Goal: Task Accomplishment & Management: Use online tool/utility

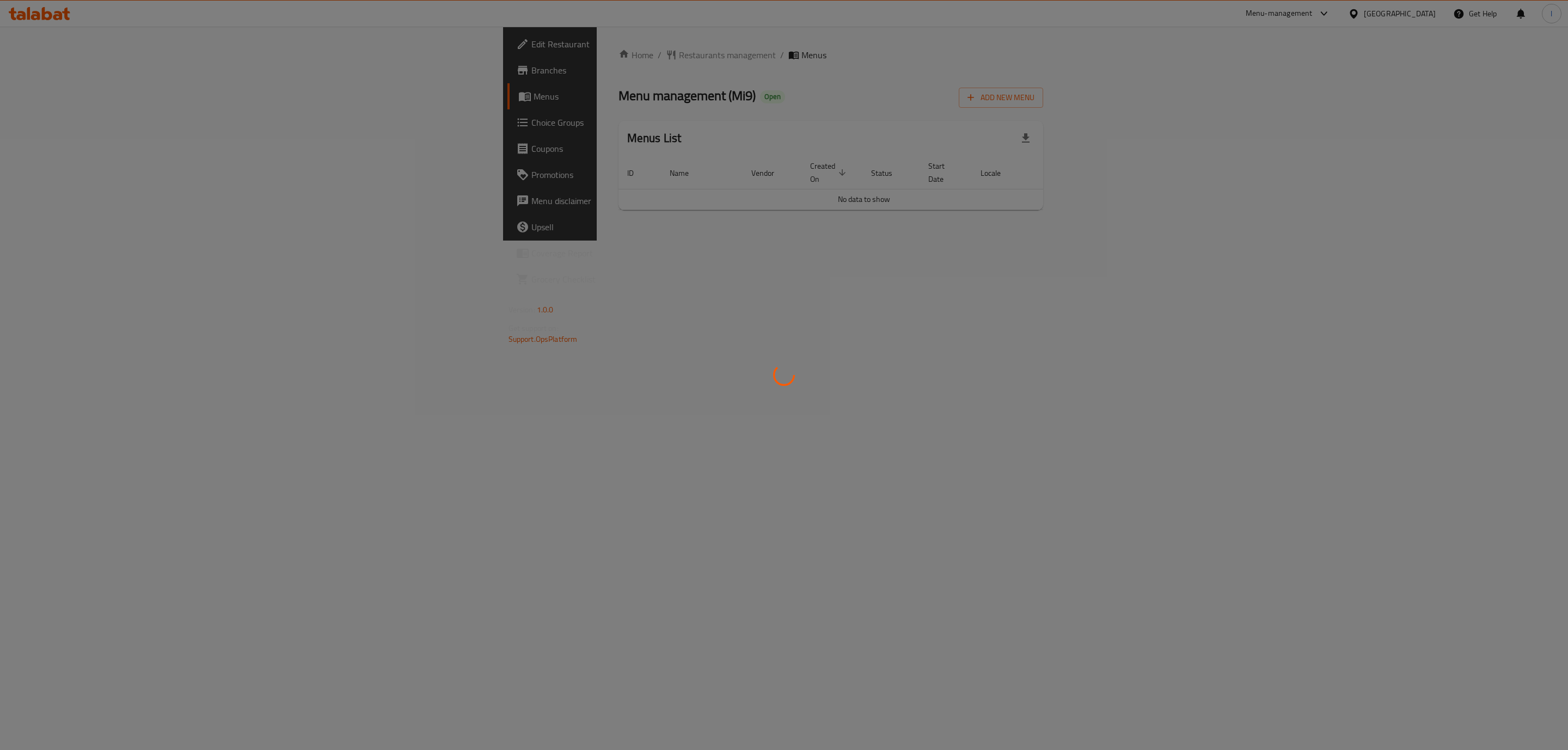
click at [121, 144] on div at bounding box center [784, 375] width 1568 height 750
click at [1422, 232] on div at bounding box center [784, 375] width 1568 height 750
click at [1560, 205] on div at bounding box center [784, 375] width 1568 height 750
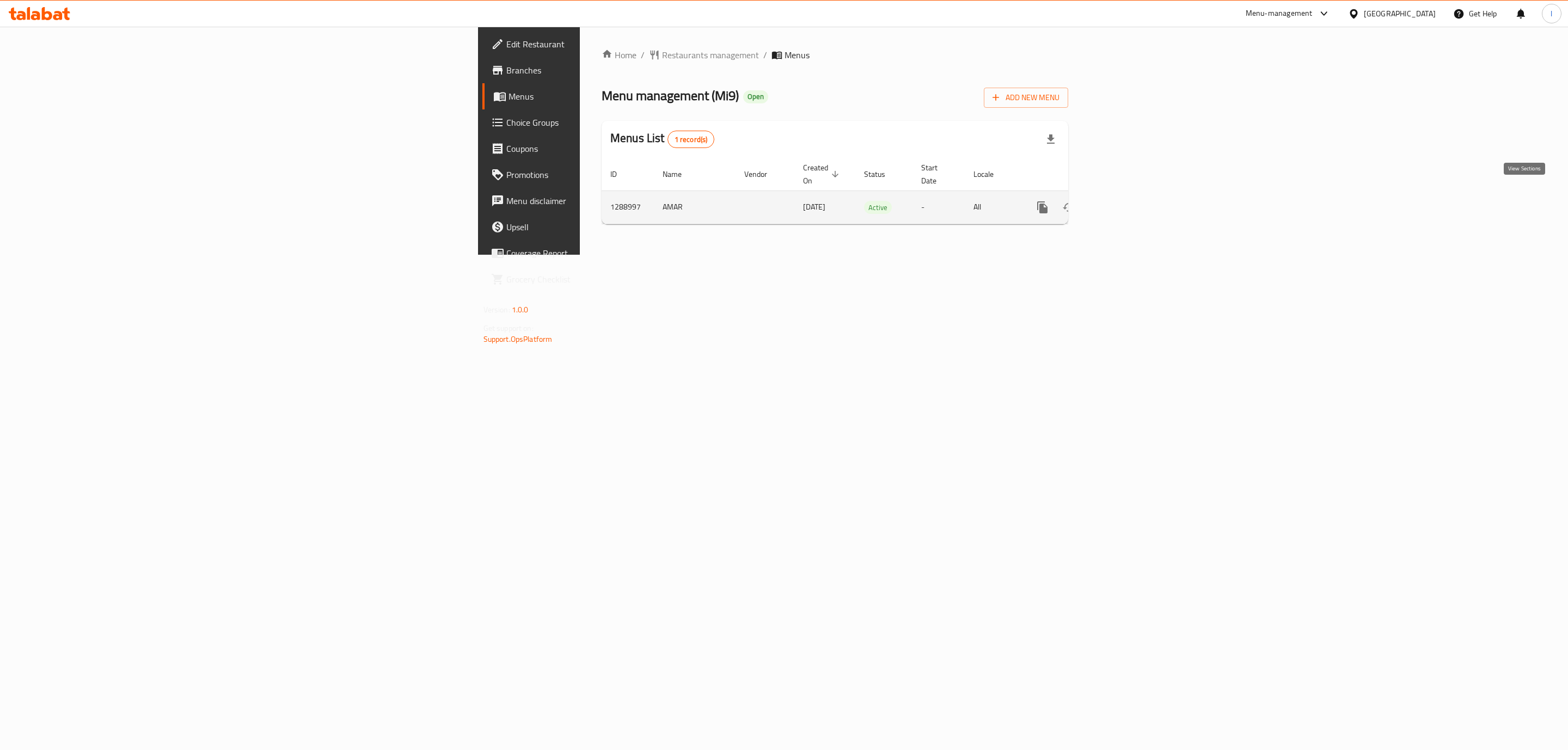
click at [1134, 202] on link "enhanced table" at bounding box center [1121, 207] width 26 height 26
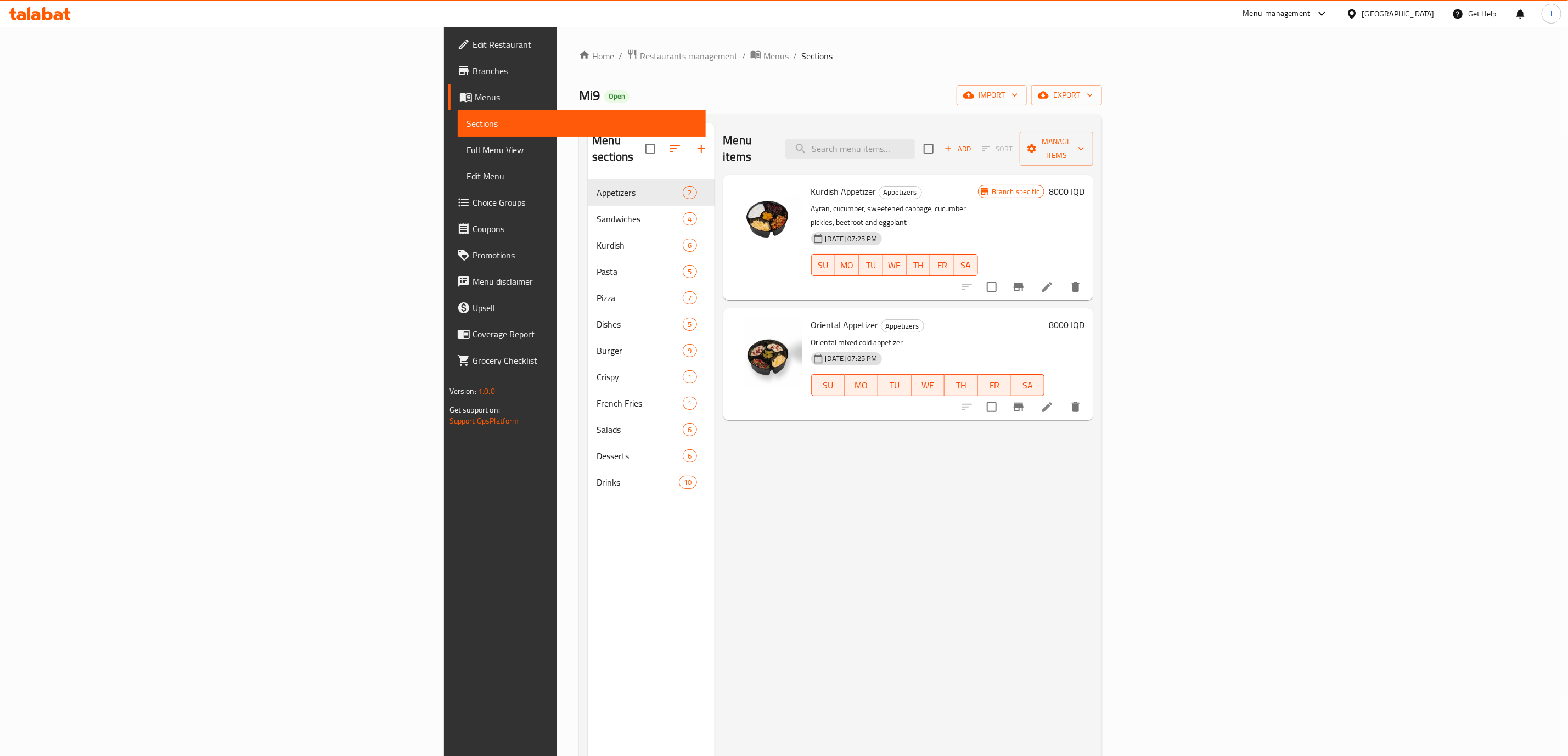
click at [466, 173] on span "Edit Menu" at bounding box center [582, 176] width 230 height 13
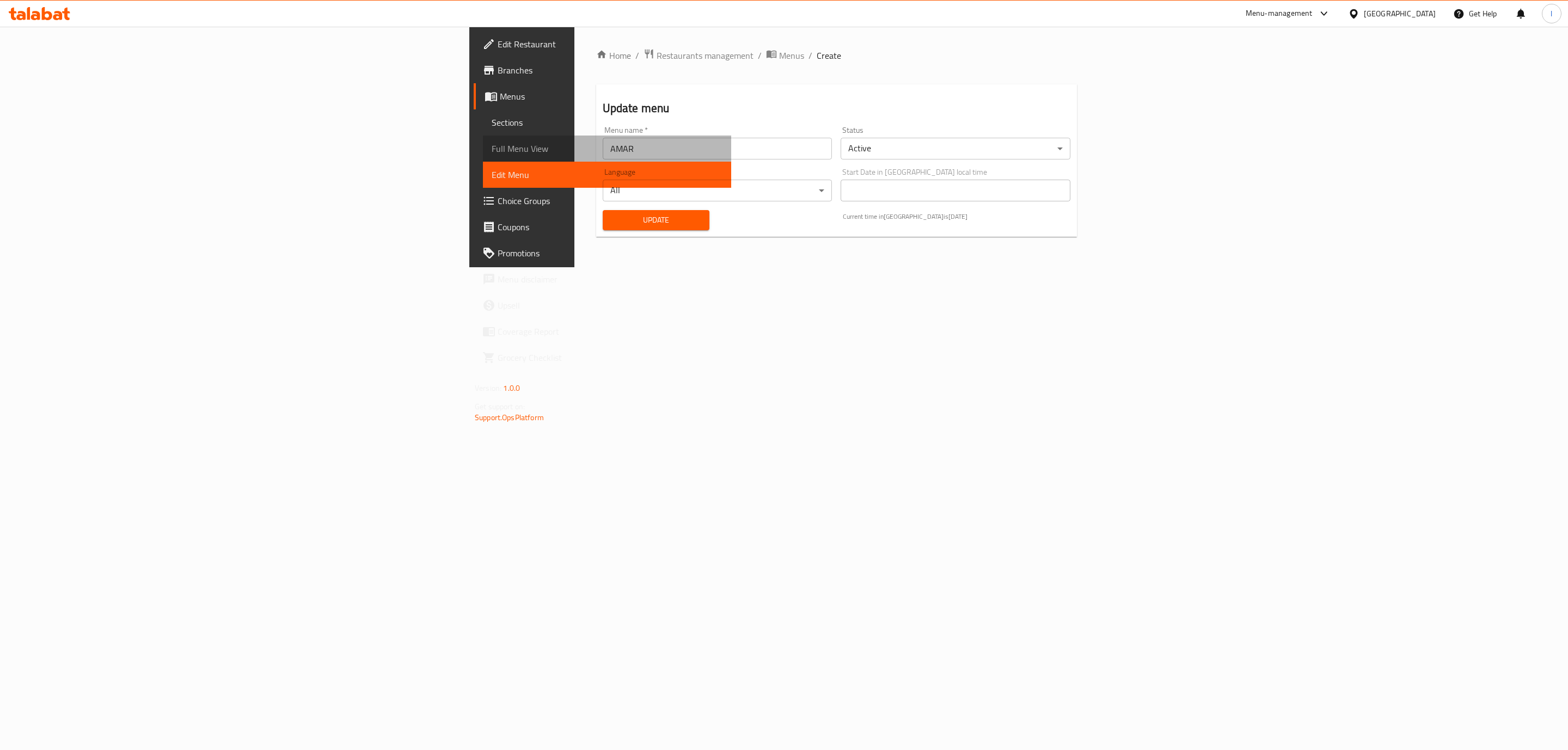
click at [491, 150] on span "Full Menu View" at bounding box center [607, 149] width 231 height 13
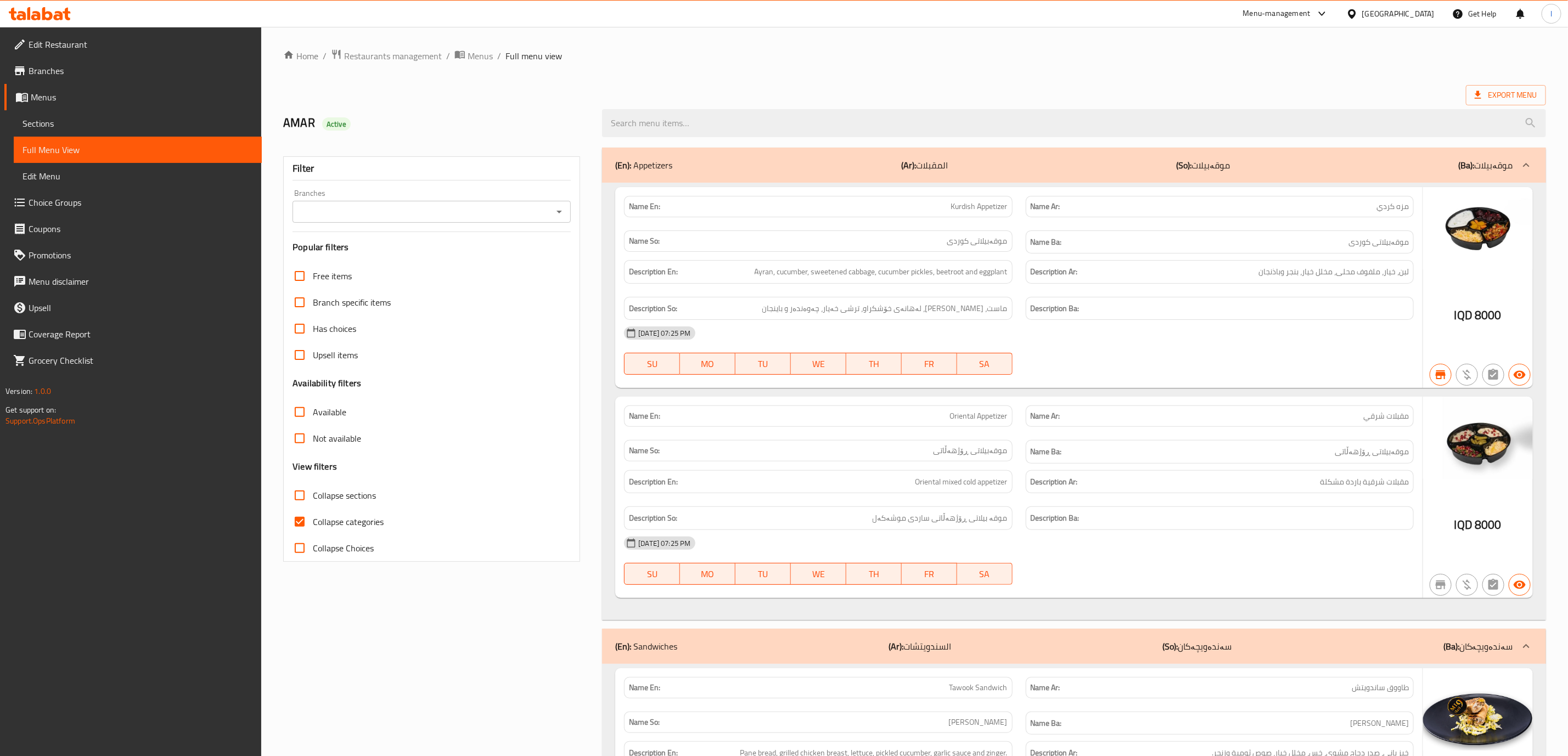
click at [363, 195] on div "Branches Branches" at bounding box center [432, 206] width 278 height 33
click at [361, 199] on div "Branches Branches" at bounding box center [432, 206] width 278 height 33
click at [356, 216] on input "Branches" at bounding box center [423, 212] width 254 height 15
click at [377, 257] on li "Mi9, Nawroz" at bounding box center [432, 259] width 278 height 20
type input "Mi9, Nawroz"
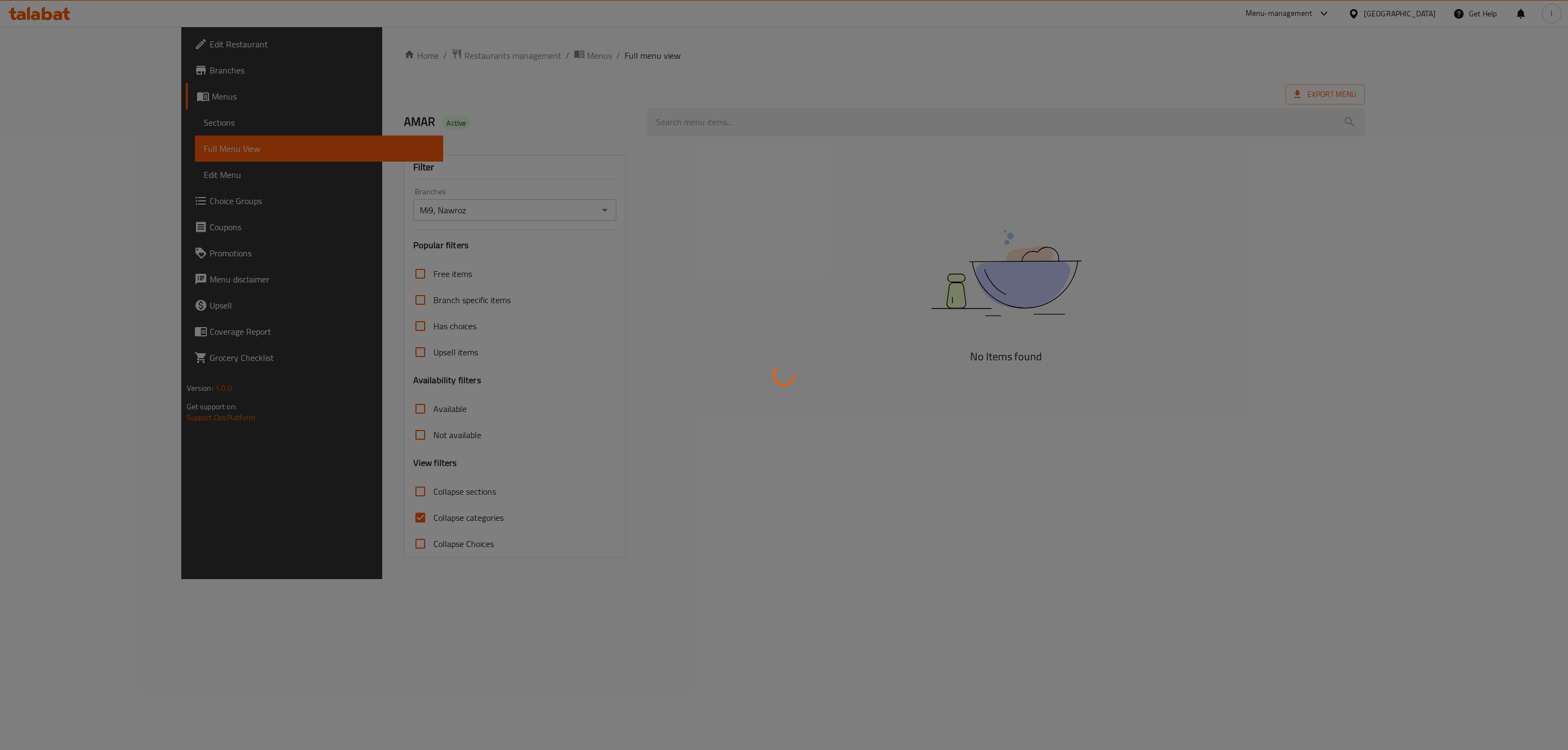
click at [377, 520] on div at bounding box center [784, 375] width 1568 height 750
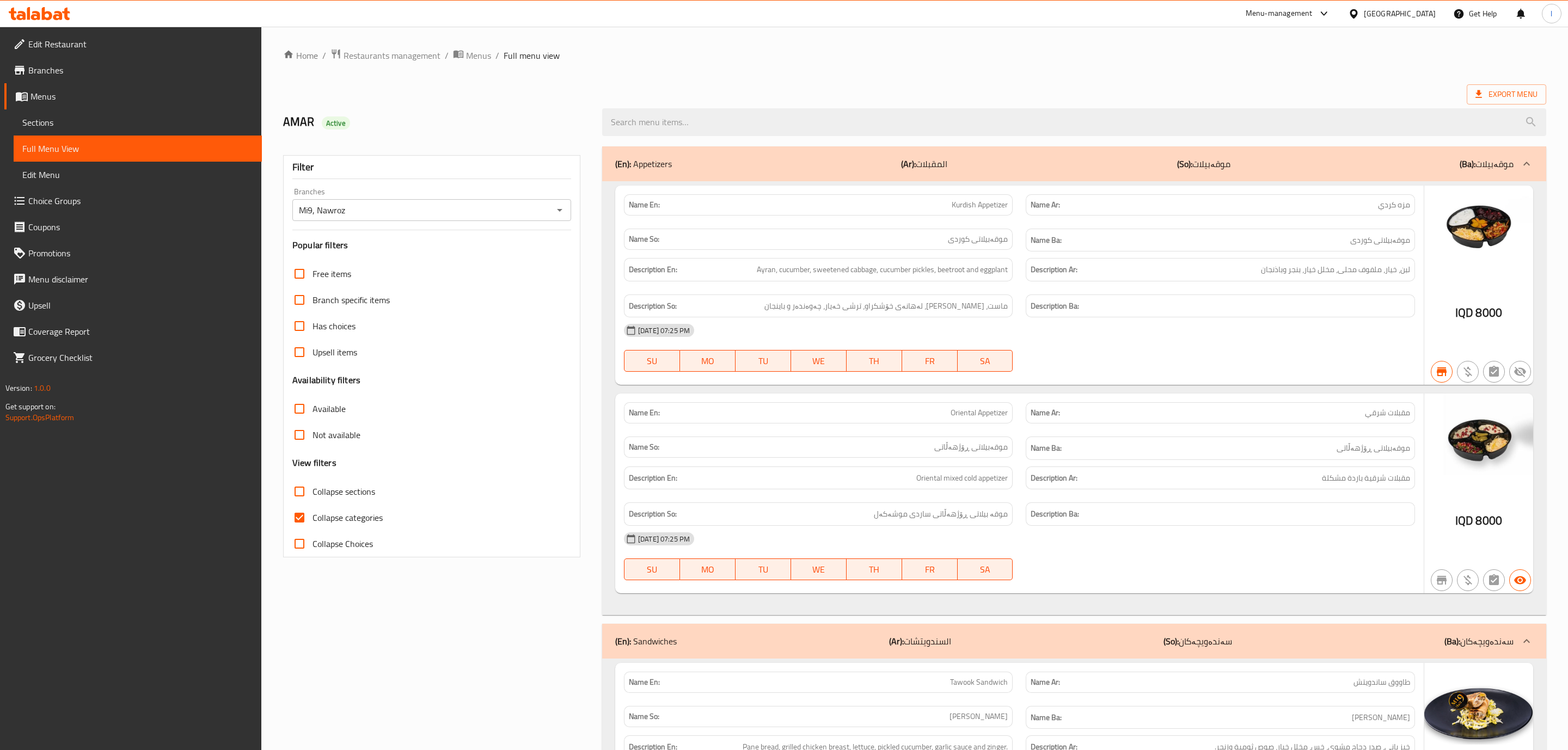
click at [356, 495] on span "Collapse sections" at bounding box center [341, 491] width 63 height 13
click at [310, 495] on input "Collapse sections" at bounding box center [297, 491] width 26 height 26
checkbox input "true"
click at [350, 505] on label "Collapse sections" at bounding box center [328, 491] width 89 height 26
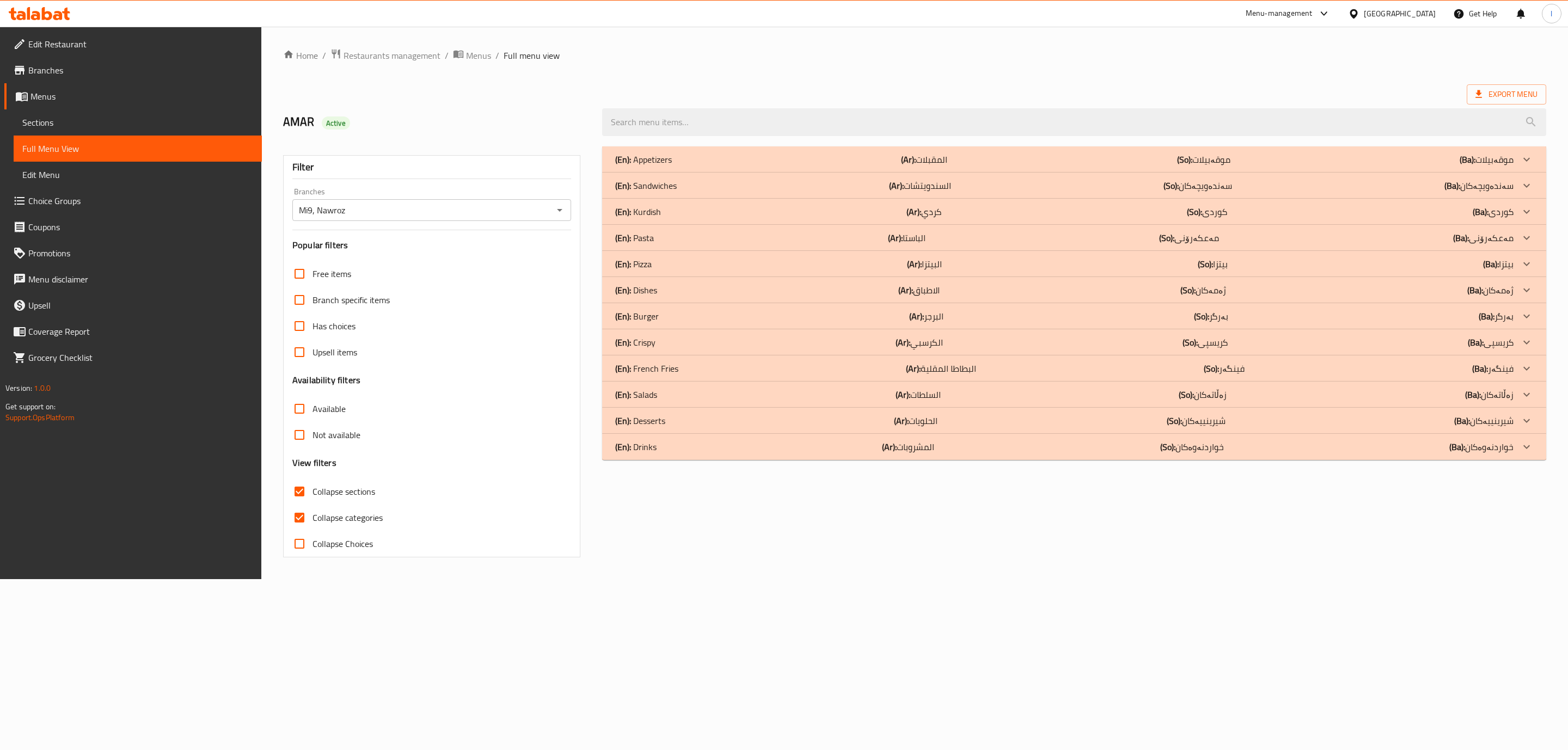
click at [343, 507] on label "Collapse categories" at bounding box center [334, 518] width 96 height 26
click at [313, 507] on input "Collapse categories" at bounding box center [299, 518] width 26 height 26
checkbox input "false"
click at [772, 135] on input "search" at bounding box center [1073, 123] width 944 height 28
paste input "Chicken Rizo"
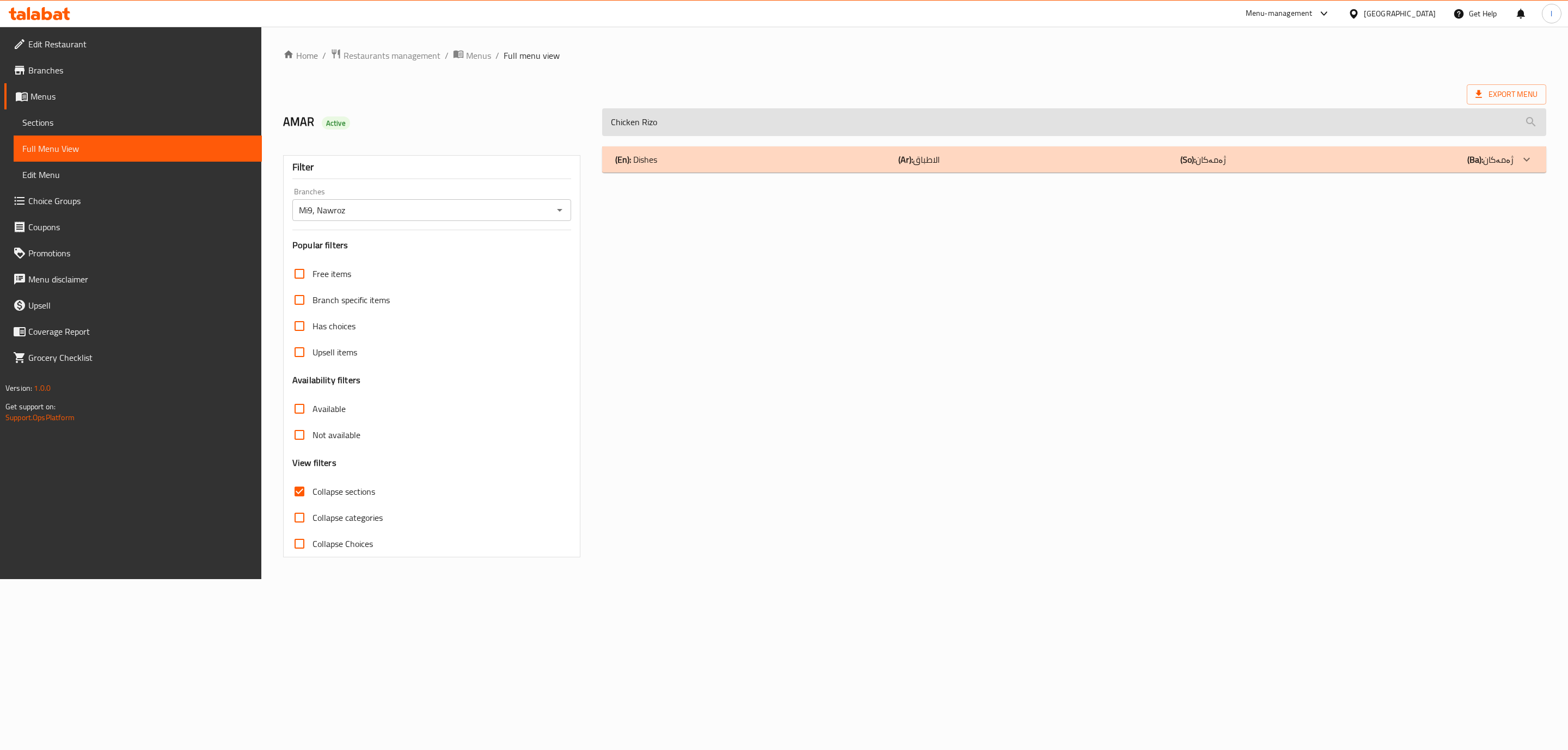
click at [749, 135] on input "Chicken Rizo" at bounding box center [1073, 123] width 944 height 28
type input "Chicken Rizo"
click at [730, 175] on div "(En): Dishes (Ar): الاطباق (So): ژەمەکان (Ba): ژەمەکان Name En: Chicken Rizo Na…" at bounding box center [1074, 352] width 957 height 424
click at [742, 170] on div "(En): Dishes (Ar): الاطباق (So): ژەمەکان (Ba): ژەمەکان Name En: Chicken Rizo Na…" at bounding box center [1074, 352] width 957 height 424
click at [743, 169] on div "(En): Dishes (Ar): الاطباق (So): ژەمەکان (Ba): ژەمەکان" at bounding box center [1073, 159] width 944 height 26
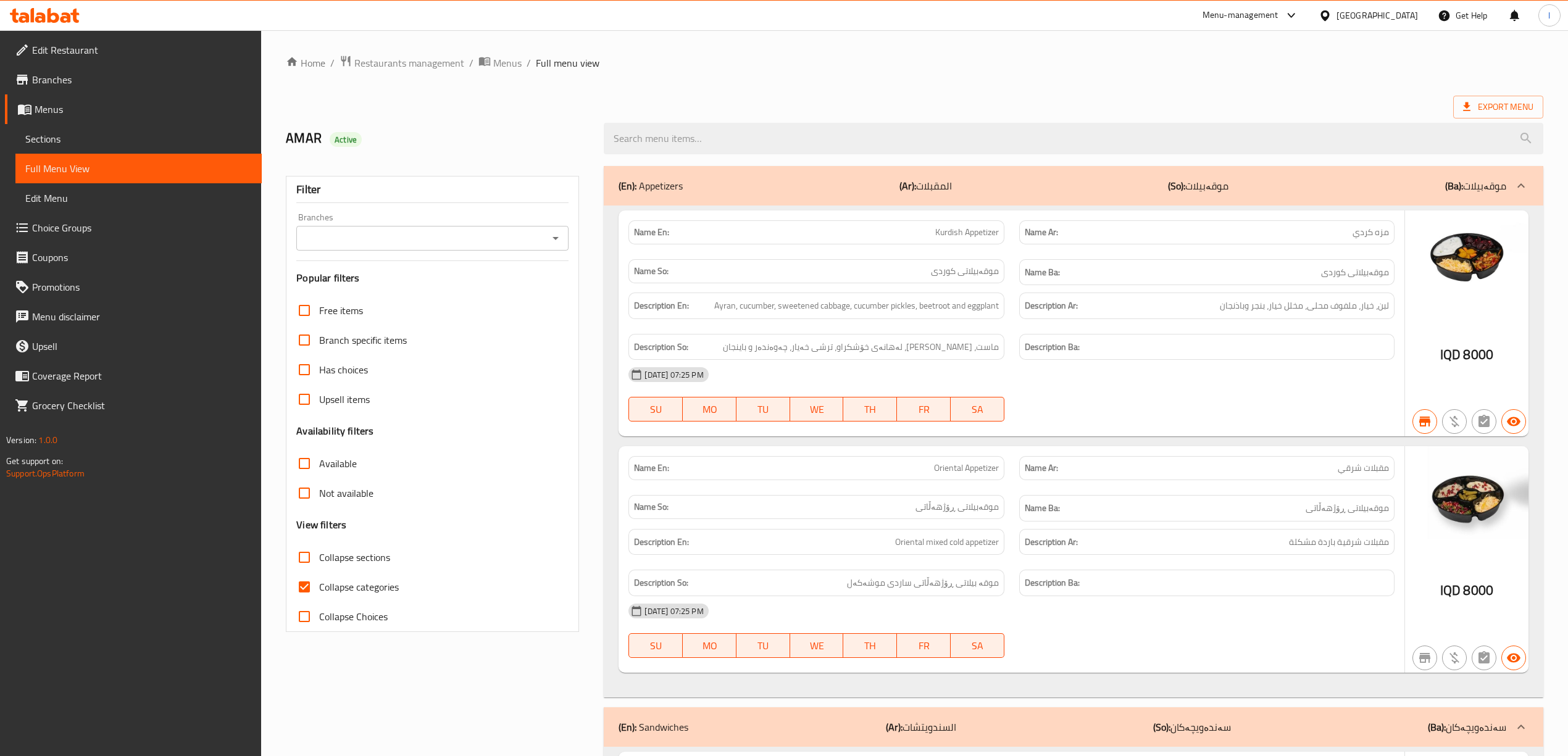
click at [532, 250] on div "Branches" at bounding box center [432, 238] width 272 height 25
click at [496, 229] on div "Branches" at bounding box center [432, 238] width 272 height 25
click at [488, 241] on input "Branches" at bounding box center [423, 238] width 245 height 17
click at [407, 292] on li "Mi9, Nawroz" at bounding box center [432, 292] width 272 height 22
type input "Mi9, Nawroz"
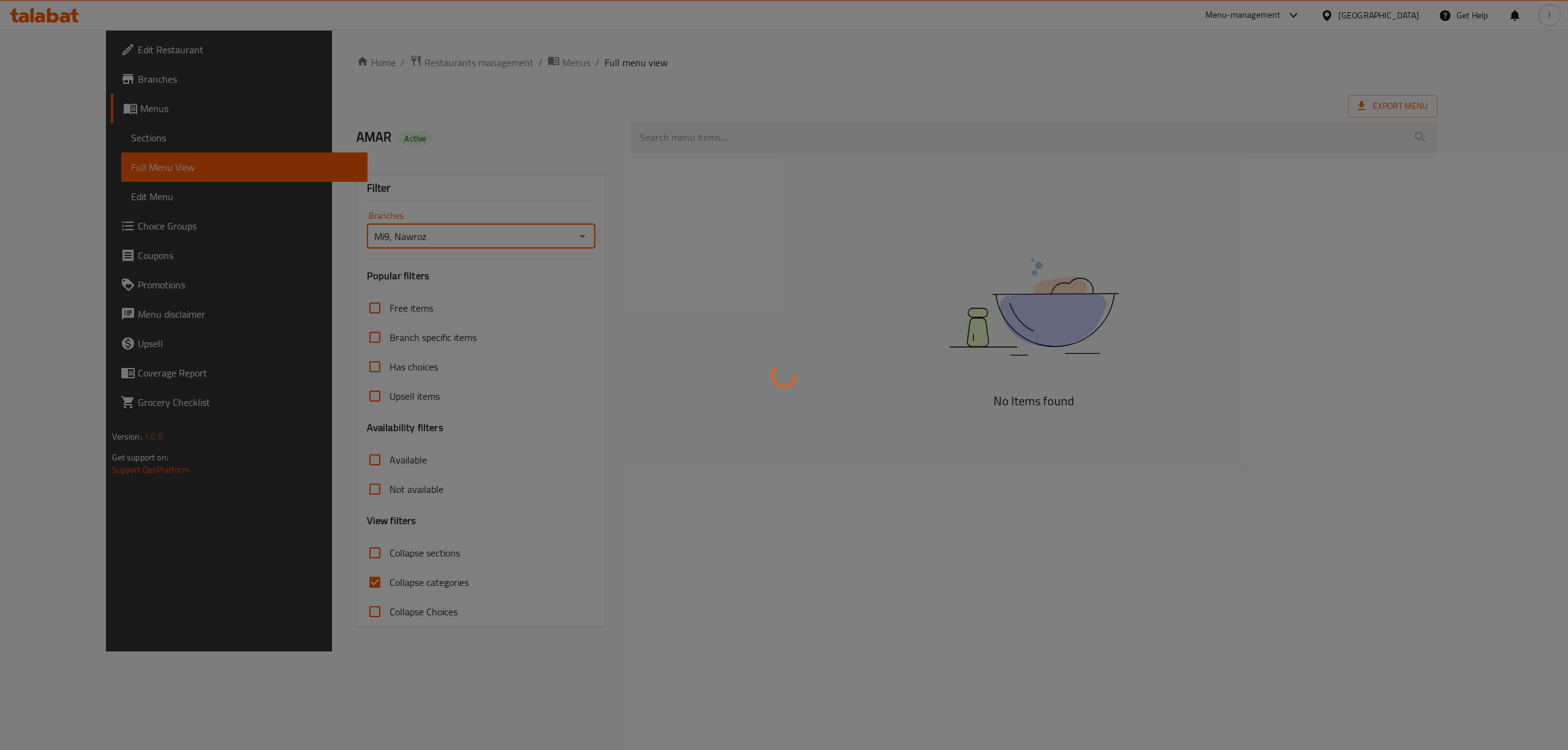
click at [365, 568] on div at bounding box center [784, 375] width 1568 height 750
click at [341, 578] on div at bounding box center [784, 375] width 1568 height 750
drag, startPoint x: 290, startPoint y: 594, endPoint x: 298, endPoint y: 584, distance: 12.8
click at [289, 594] on div at bounding box center [784, 375] width 1568 height 750
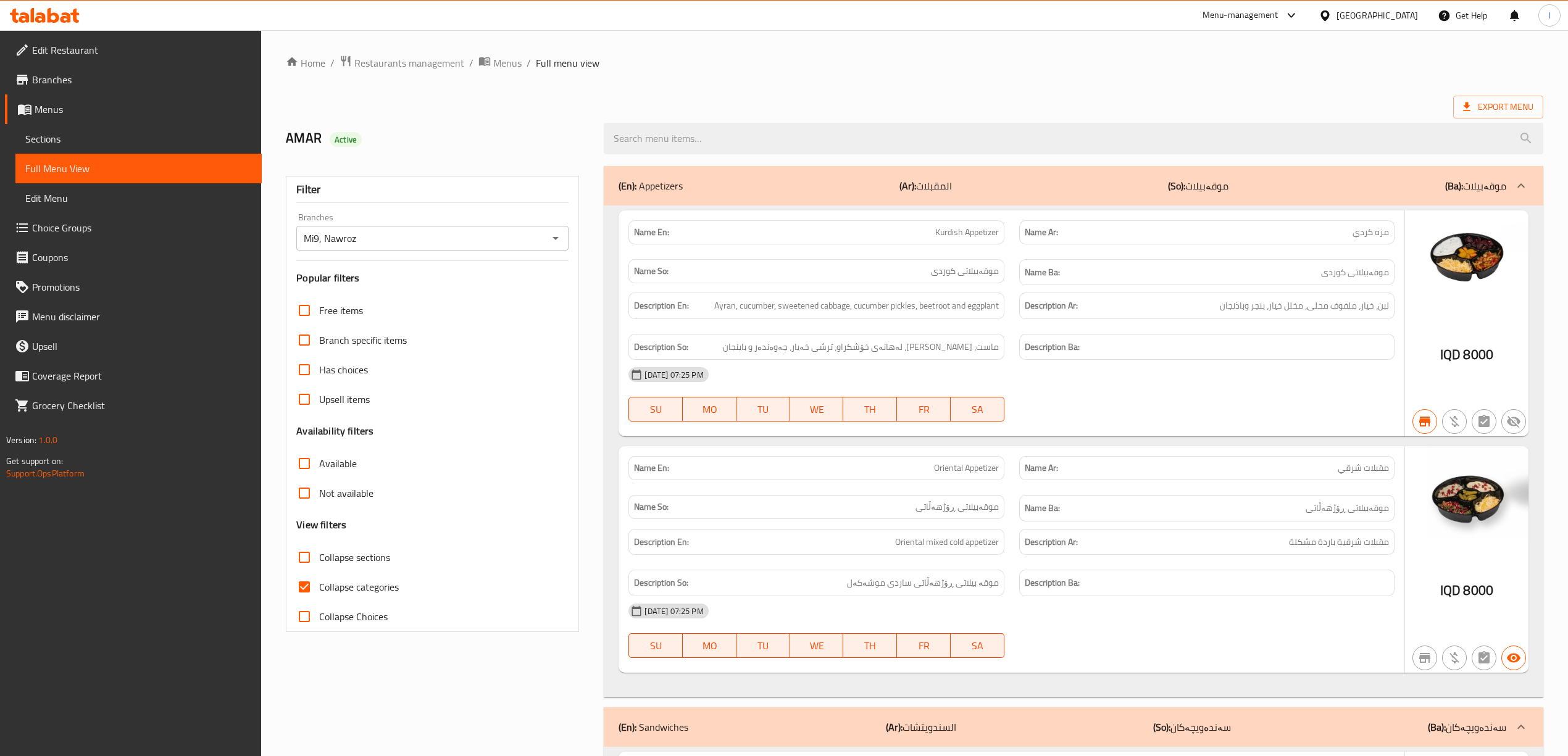
click at [367, 551] on span "Collapse sections" at bounding box center [355, 557] width 71 height 14
click at [319, 551] on input "Collapse sections" at bounding box center [304, 557] width 30 height 30
checkbox input "true"
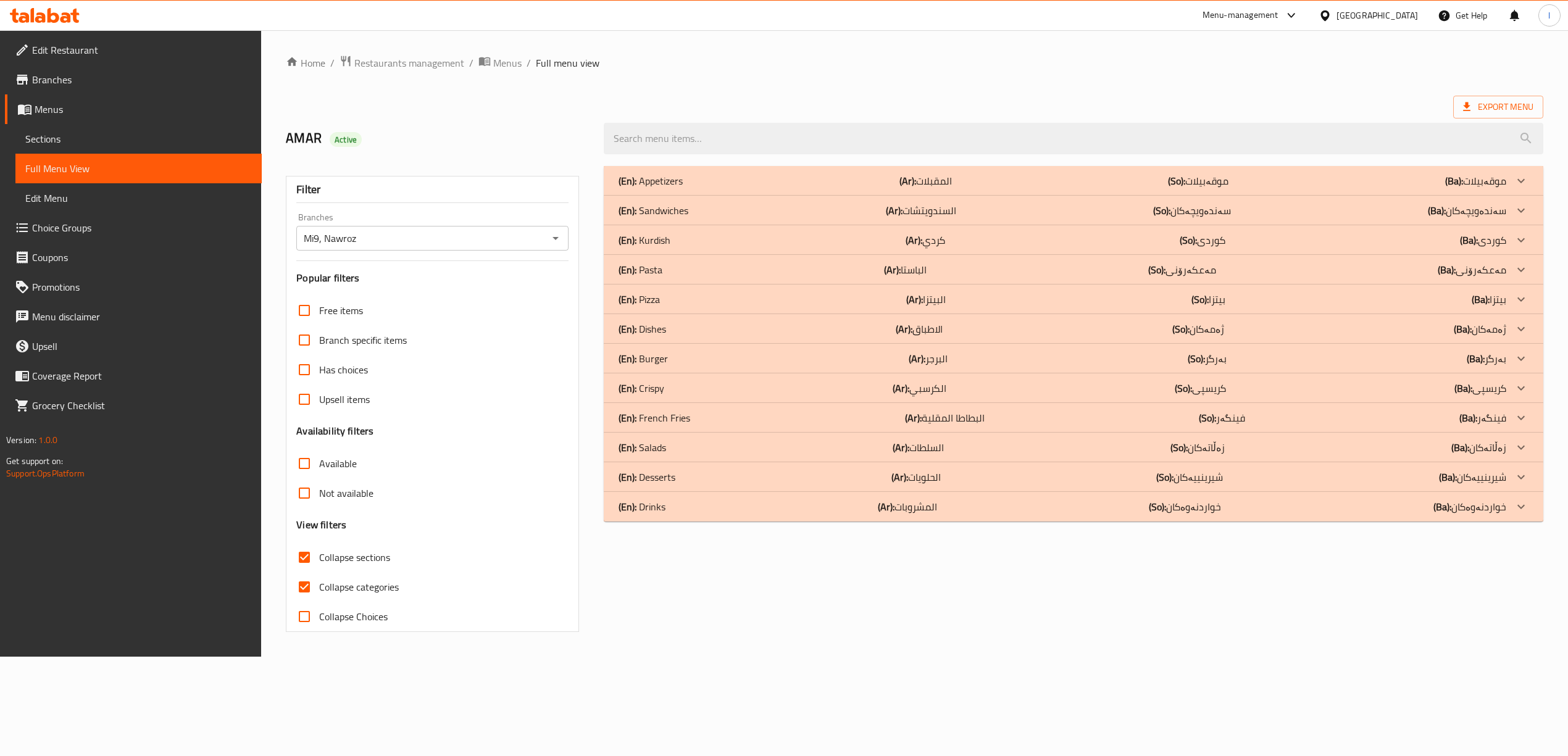
click at [357, 590] on span "Collapse categories" at bounding box center [359, 587] width 80 height 14
click at [319, 590] on input "Collapse categories" at bounding box center [304, 587] width 30 height 30
checkbox input "false"
click at [847, 131] on input "search" at bounding box center [1082, 139] width 947 height 32
paste input "Chicken Rizo"
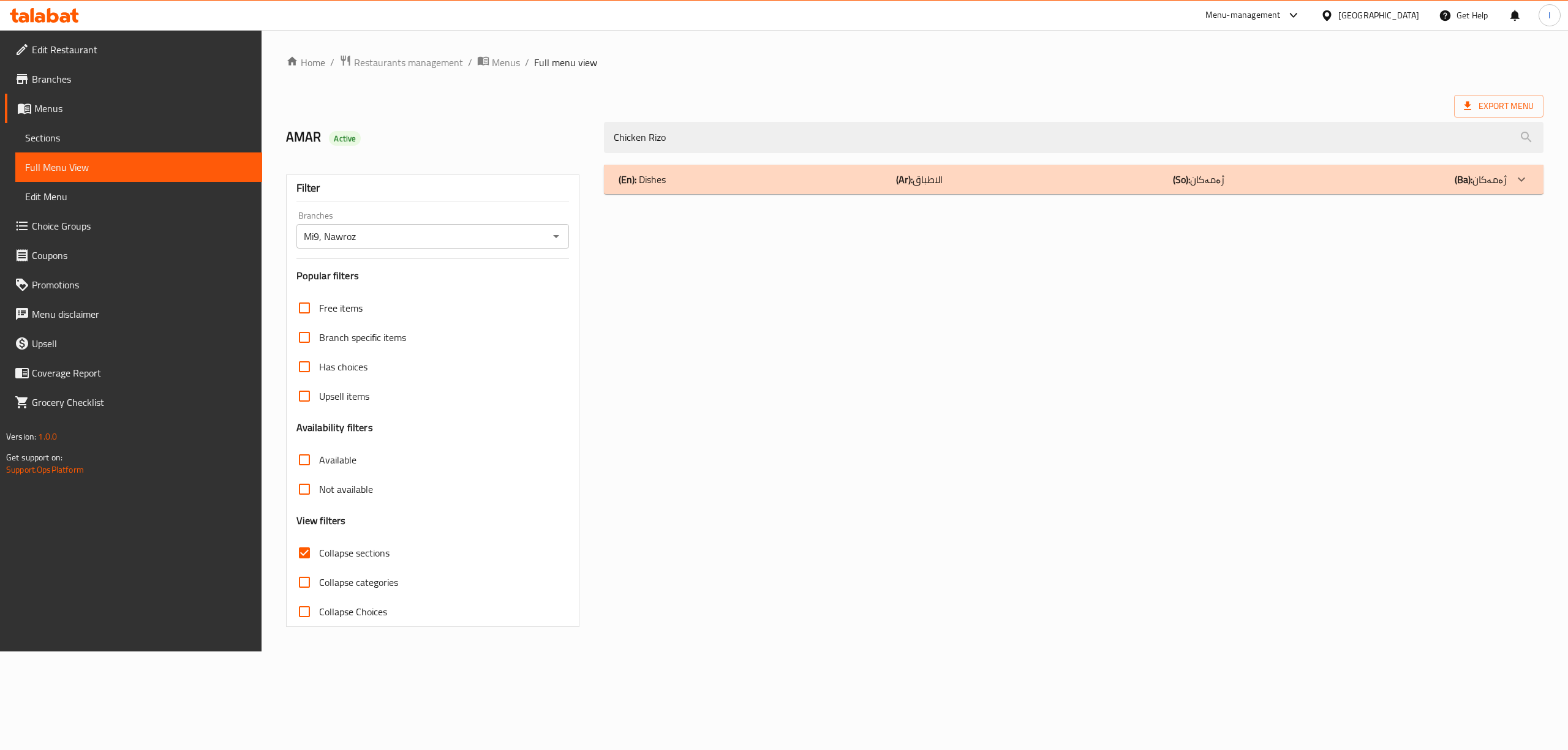
type input "Chicken Rizo"
drag, startPoint x: 1155, startPoint y: 192, endPoint x: 1220, endPoint y: 174, distance: 67.4
click at [1160, 191] on div "(En): Dishes (Ar): الاطباق (So): ژەمەکان (Ba): ژەمەکان" at bounding box center [1073, 179] width 940 height 29
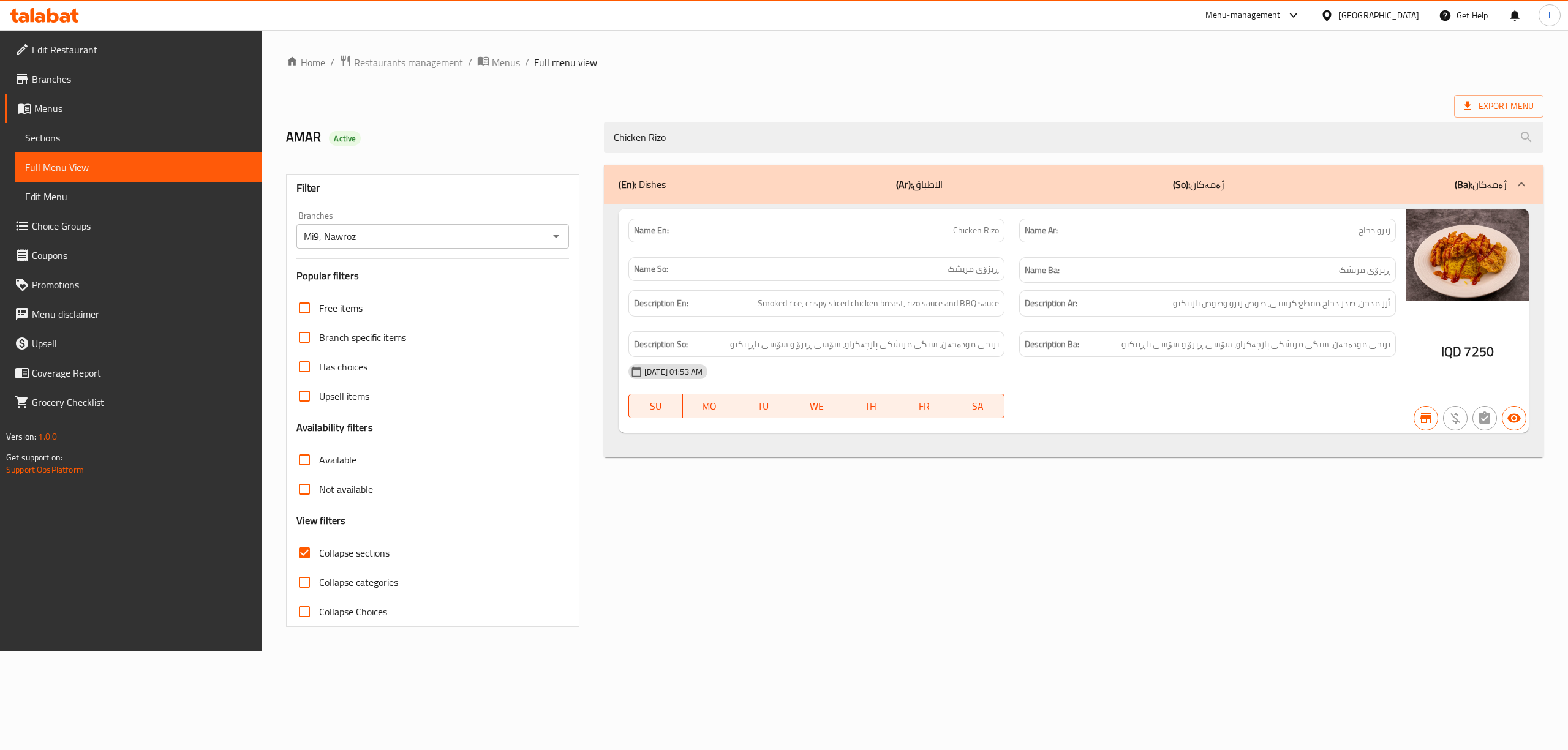
scroll to position [30, 0]
